Goal: Task Accomplishment & Management: Manage account settings

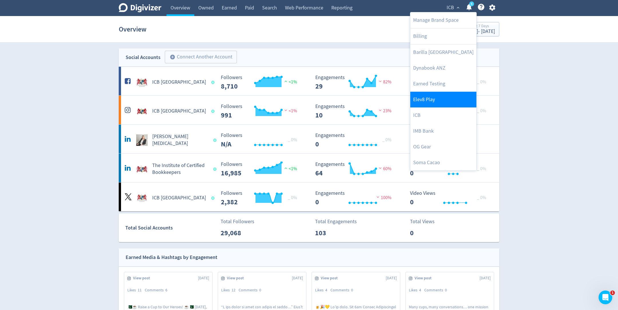
click at [453, 99] on link "Elev8 Play" at bounding box center [443, 100] width 66 height 16
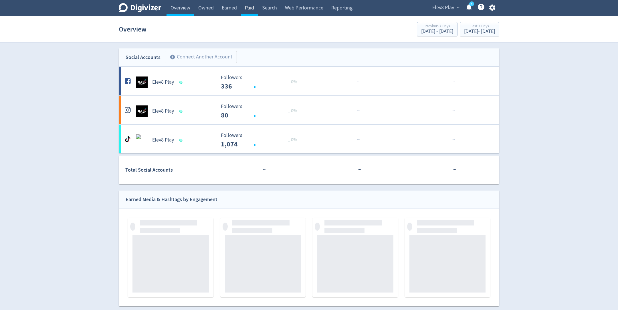
click at [243, 7] on link "Paid" at bounding box center [249, 8] width 17 height 16
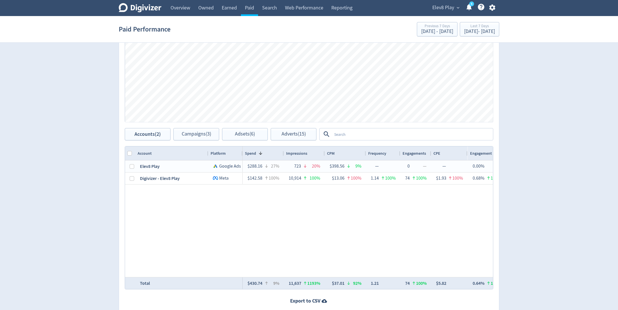
scroll to position [204, 0]
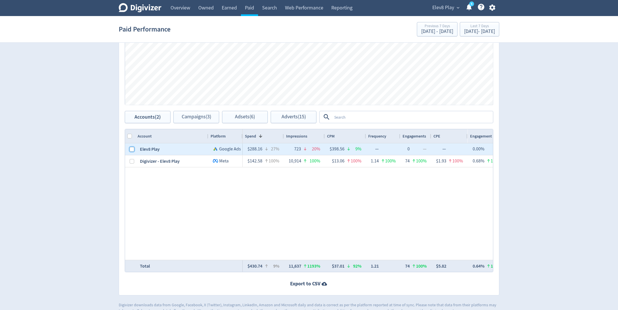
click at [131, 150] on input "Press Space to toggle row selection (unchecked)" at bounding box center [132, 149] width 5 height 5
checkbox input "true"
click at [203, 117] on span "Campaigns (2)" at bounding box center [196, 116] width 29 height 5
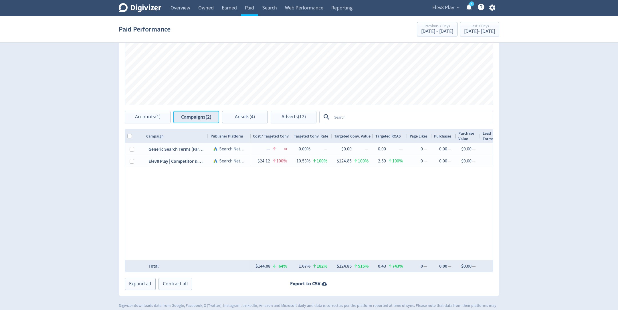
click at [189, 119] on button "Campaigns (2)" at bounding box center [196, 117] width 46 height 12
click at [152, 117] on span "Accounts (1)" at bounding box center [147, 116] width 25 height 5
checkbox input "false"
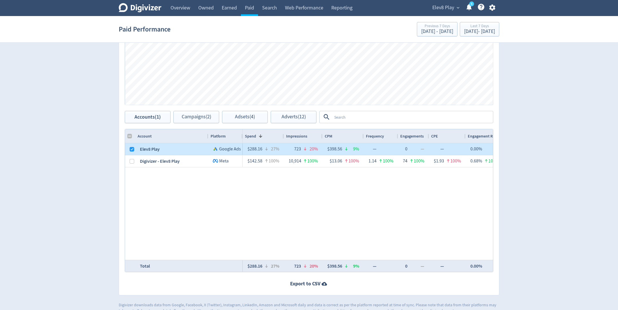
click at [133, 151] on div at bounding box center [132, 148] width 5 height 11
click at [131, 147] on input "Press Space to toggle row selection (checked)" at bounding box center [132, 149] width 5 height 5
checkbox input "false"
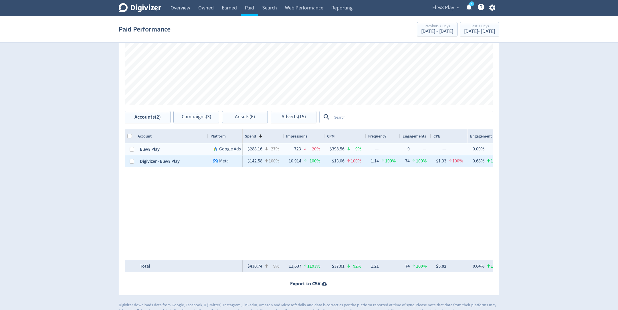
click at [131, 162] on div at bounding box center [132, 160] width 5 height 11
click at [132, 161] on input "Press Space to toggle row selection (unchecked)" at bounding box center [132, 161] width 5 height 5
checkbox input "true"
checkbox input "false"
click at [187, 117] on span "Campaigns (1)" at bounding box center [196, 116] width 29 height 5
